Goal: Task Accomplishment & Management: Use online tool/utility

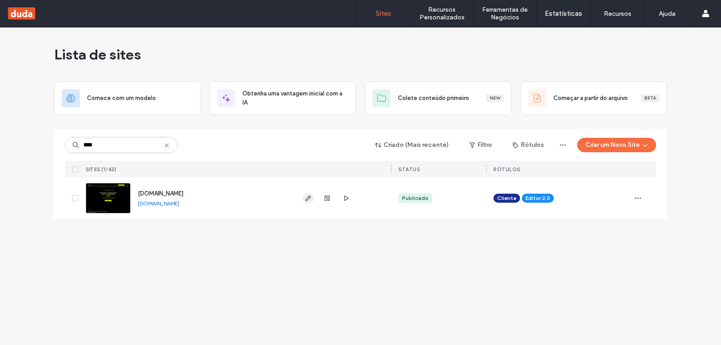
type input "****"
click at [310, 197] on use "button" at bounding box center [308, 198] width 5 height 5
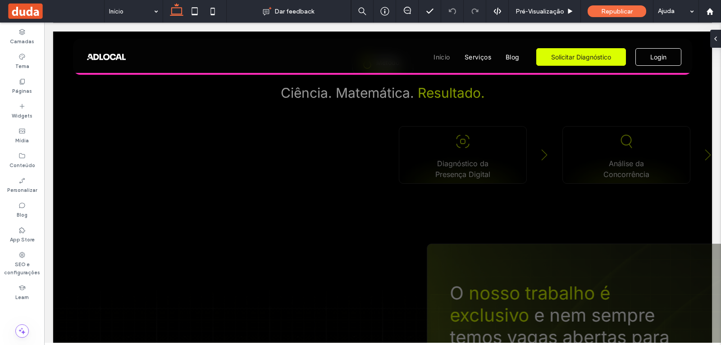
scroll to position [2082, 0]
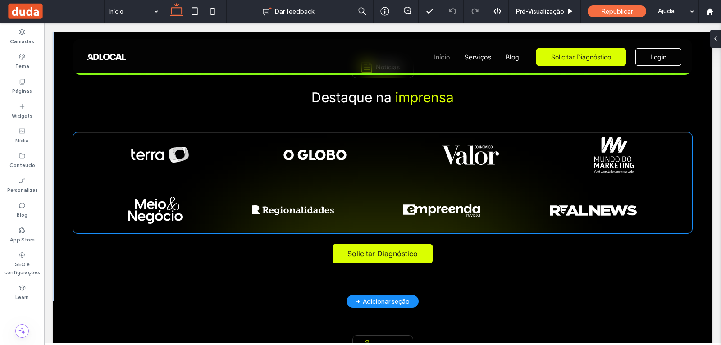
click at [159, 170] on div at bounding box center [382, 154] width 593 height 53
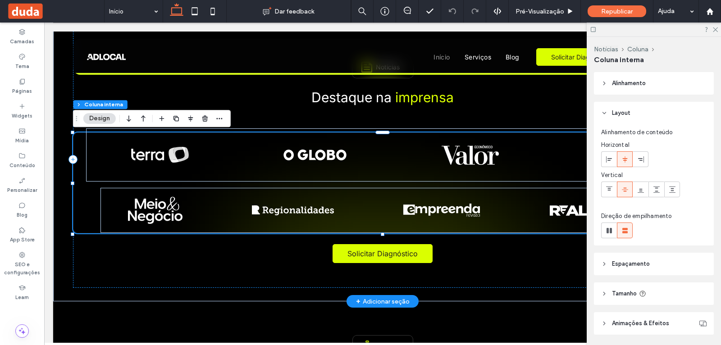
click at [160, 169] on div at bounding box center [382, 154] width 593 height 53
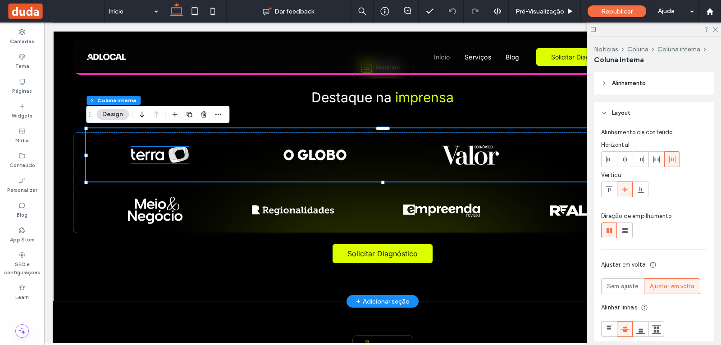
click at [168, 162] on img at bounding box center [160, 155] width 58 height 16
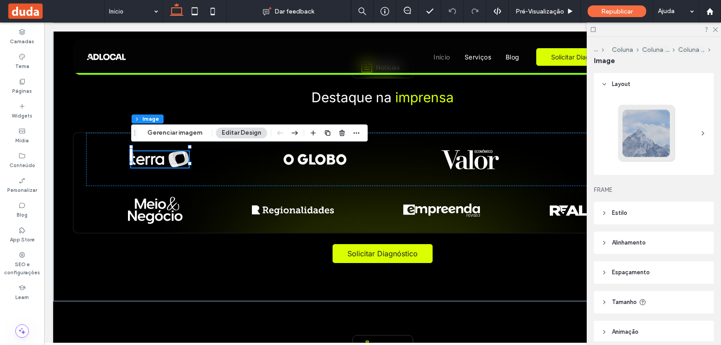
click at [188, 141] on div "Notícias Coluna Coluna interna Coluna interna Image Gerenciar imagem Editar Des…" at bounding box center [249, 132] width 237 height 17
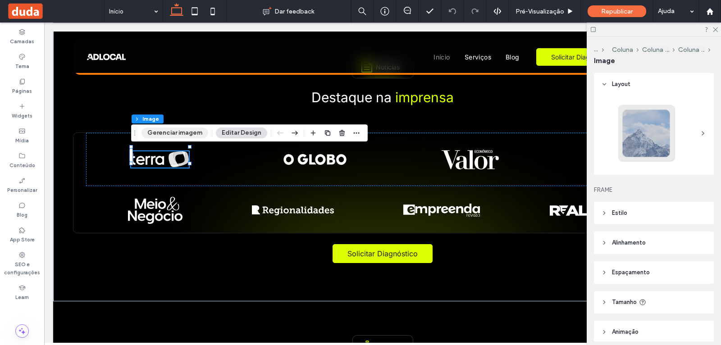
drag, startPoint x: 191, startPoint y: 138, endPoint x: 455, endPoint y: 114, distance: 264.8
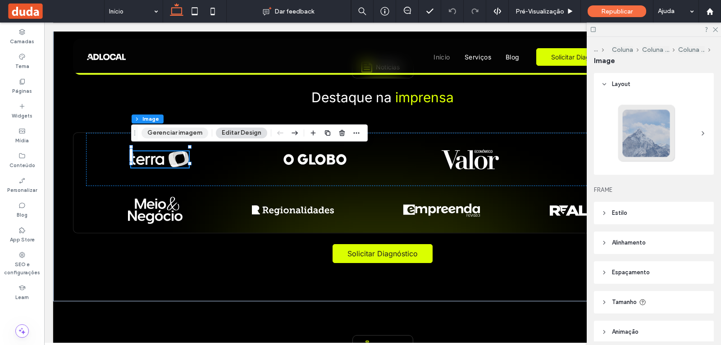
click at [191, 138] on button "Gerenciar imagem" at bounding box center [175, 133] width 67 height 11
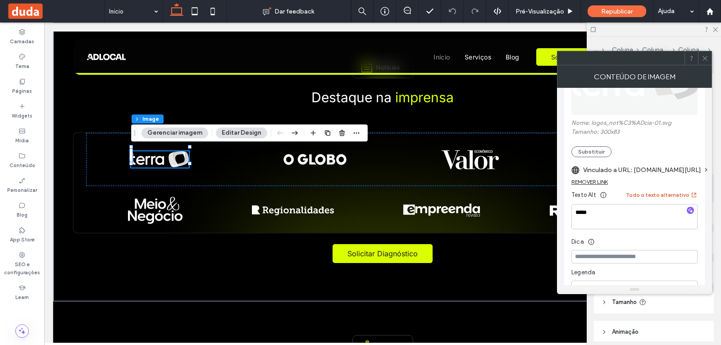
scroll to position [52, 0]
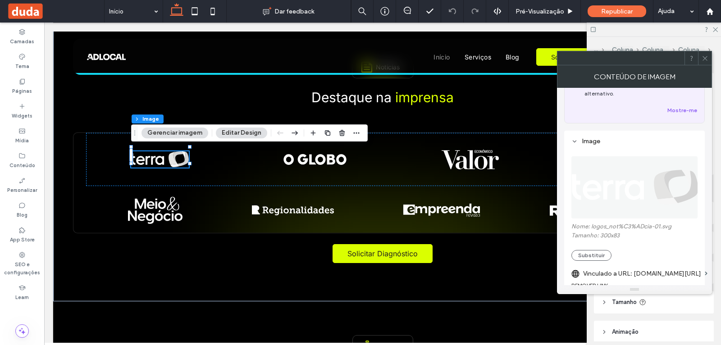
click at [629, 179] on img at bounding box center [635, 187] width 127 height 62
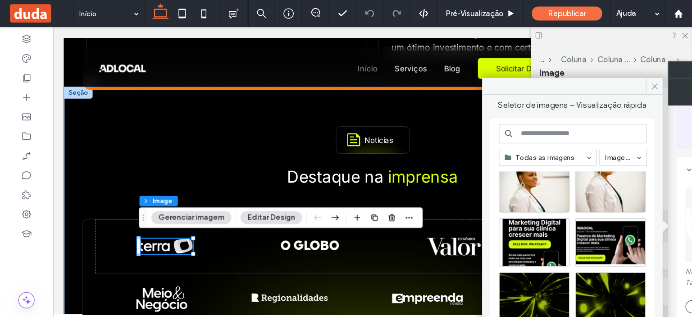
scroll to position [857, 0]
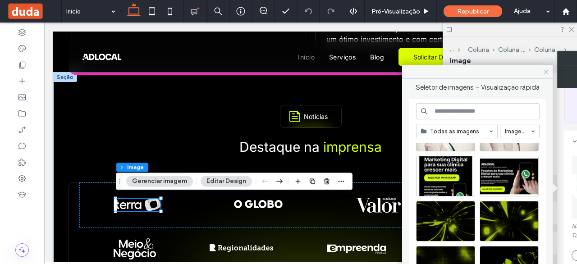
click at [547, 69] on icon at bounding box center [546, 72] width 7 height 7
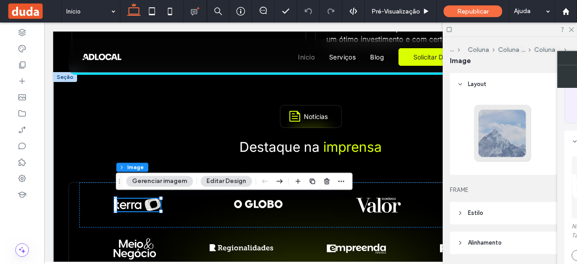
click at [520, 139] on div at bounding box center [502, 133] width 59 height 59
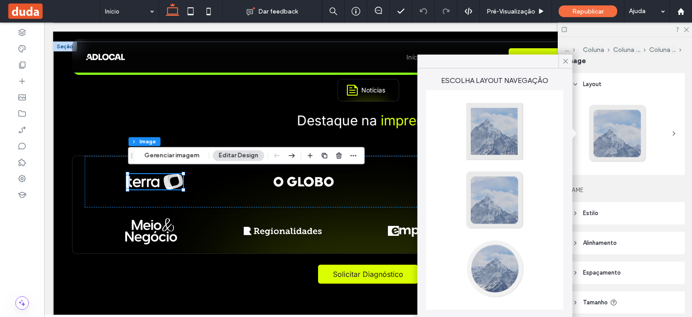
click at [640, 154] on div at bounding box center [617, 133] width 59 height 59
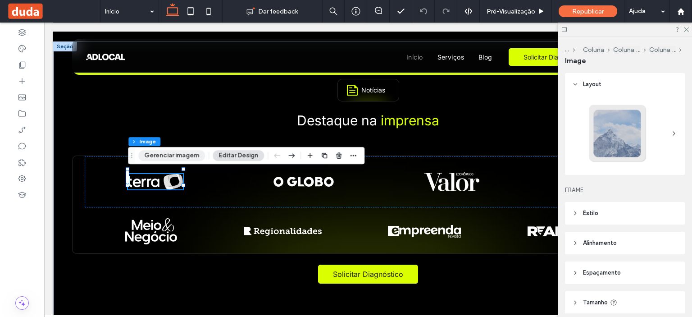
click at [151, 151] on button "Gerenciar imagem" at bounding box center [171, 155] width 67 height 11
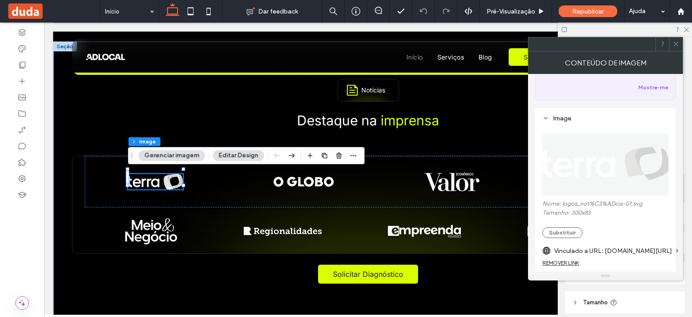
scroll to position [0, 0]
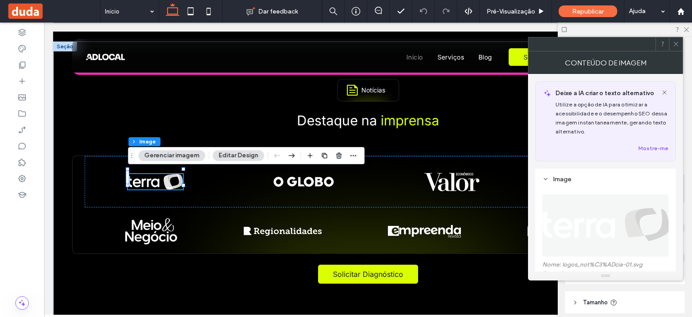
click at [623, 214] on img at bounding box center [606, 225] width 127 height 62
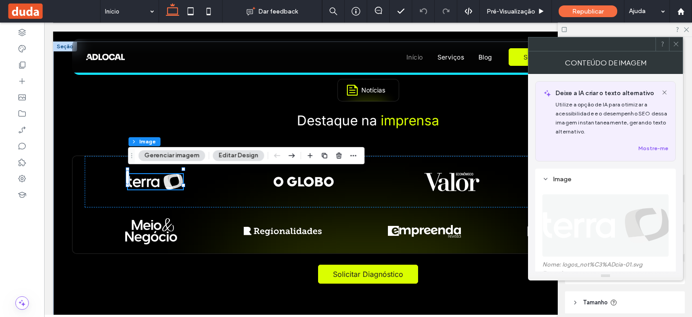
click at [590, 227] on img at bounding box center [606, 225] width 127 height 62
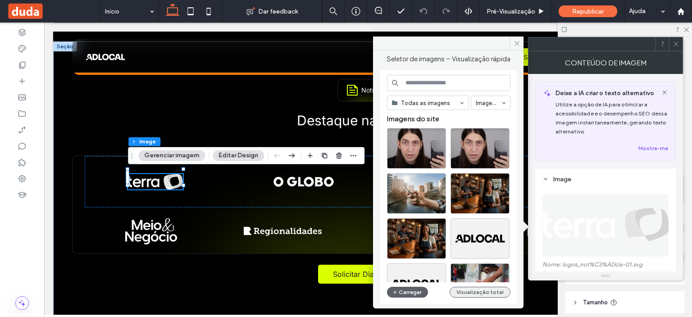
click at [482, 297] on div "Todas as imagens Imagens Imagens do site Carregar Visualização total" at bounding box center [448, 187] width 123 height 225
click at [482, 295] on button "Visualização total" at bounding box center [480, 292] width 61 height 11
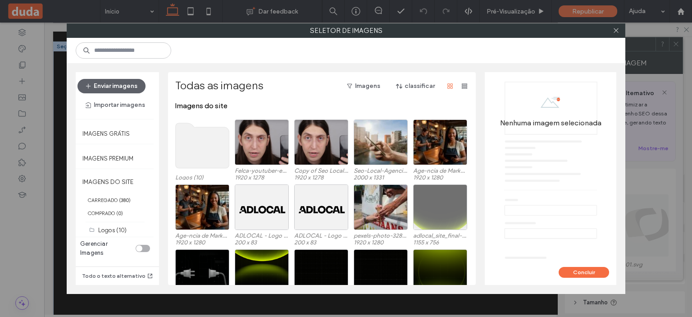
click at [203, 155] on use at bounding box center [203, 145] width 54 height 45
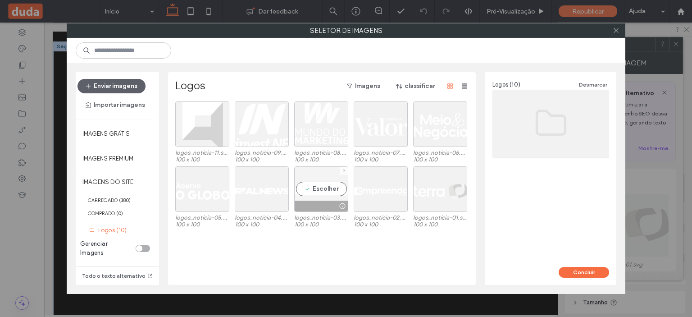
click at [337, 206] on div at bounding box center [342, 205] width 11 height 7
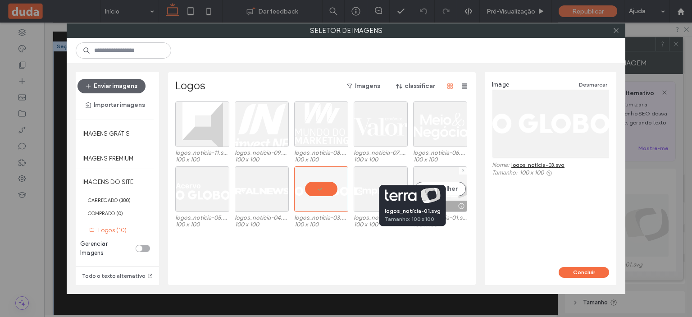
click at [456, 207] on div at bounding box center [461, 205] width 11 height 7
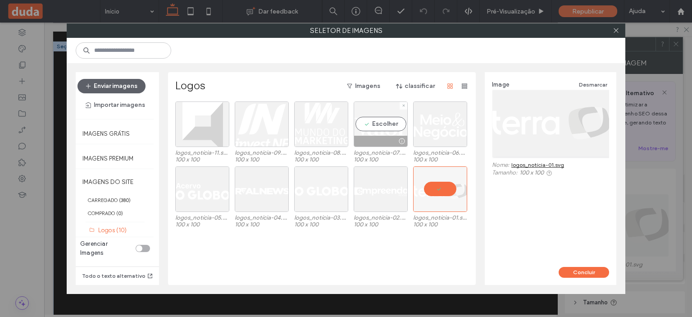
click at [379, 138] on div at bounding box center [380, 141] width 53 height 11
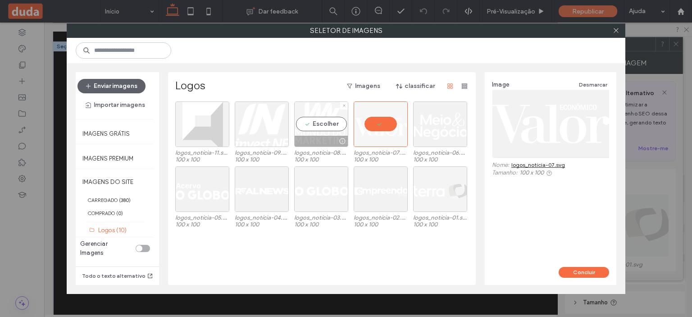
click at [327, 141] on div at bounding box center [321, 141] width 53 height 11
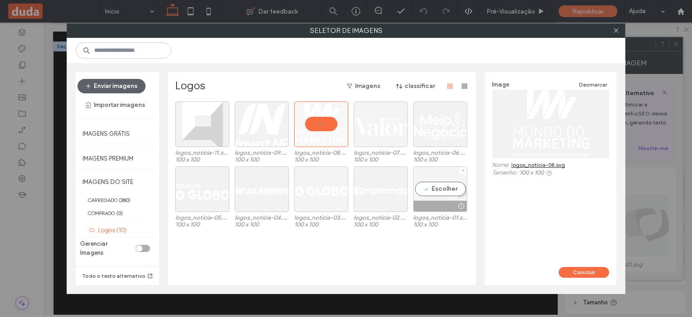
click at [431, 204] on div at bounding box center [440, 206] width 53 height 11
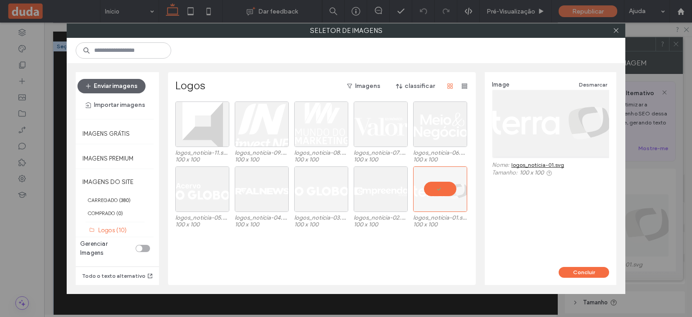
drag, startPoint x: 557, startPoint y: 91, endPoint x: 598, endPoint y: 129, distance: 55.8
click at [598, 129] on div at bounding box center [551, 123] width 117 height 67
